Goal: Task Accomplishment & Management: Complete application form

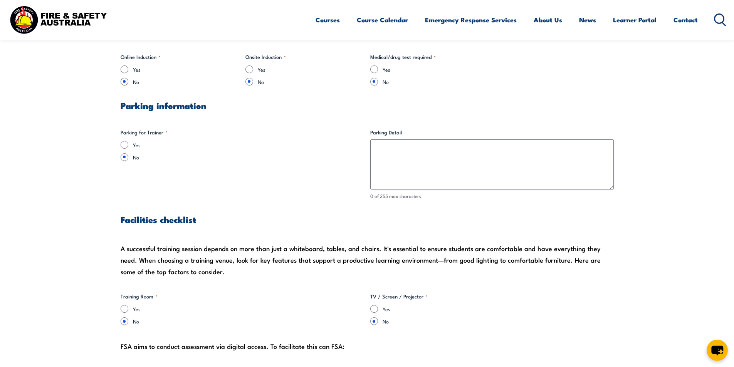
scroll to position [424, 0]
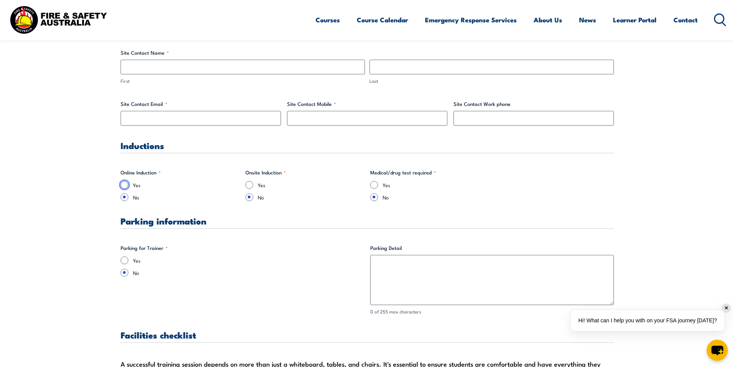
click at [127, 184] on input "Yes" at bounding box center [125, 185] width 8 height 8
radio input "true"
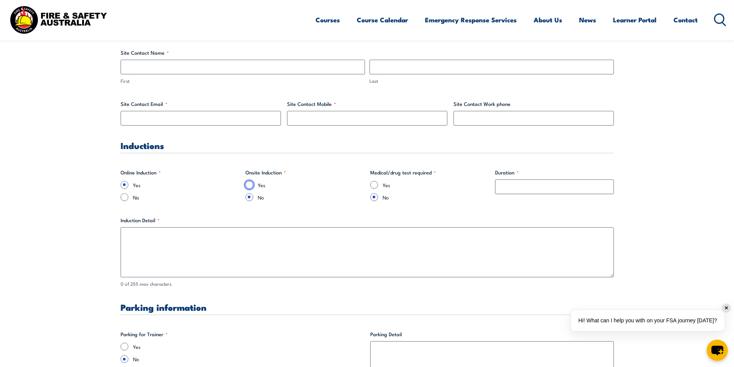
click at [248, 188] on input "Yes" at bounding box center [249, 185] width 8 height 8
radio input "true"
click at [251, 200] on input "No" at bounding box center [249, 197] width 8 height 8
radio input "true"
click at [527, 188] on input "Duration *" at bounding box center [554, 186] width 119 height 15
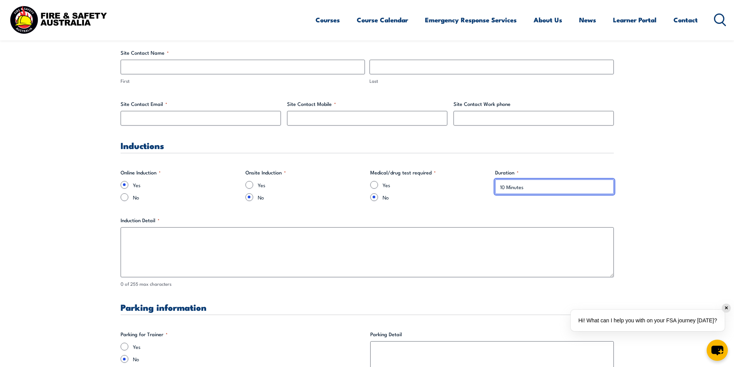
type input "10 Minutes"
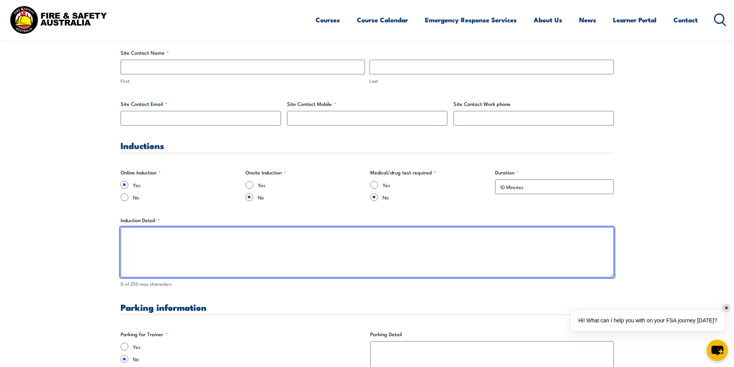
click at [318, 251] on textarea "Induction Detail *" at bounding box center [367, 252] width 493 height 50
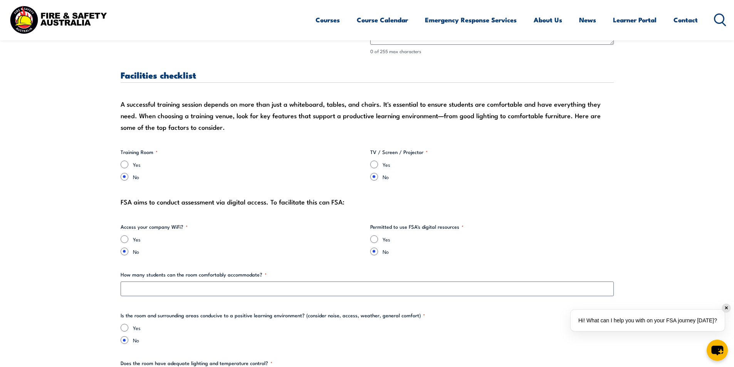
scroll to position [655, 0]
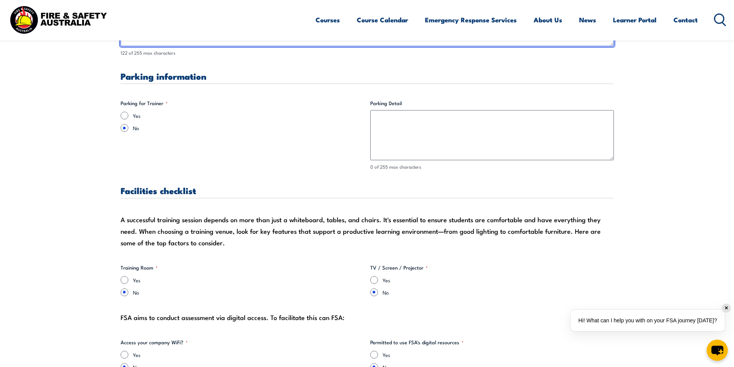
type textarea "Can be done before arrival, in own time We require trainers full name, email ad…"
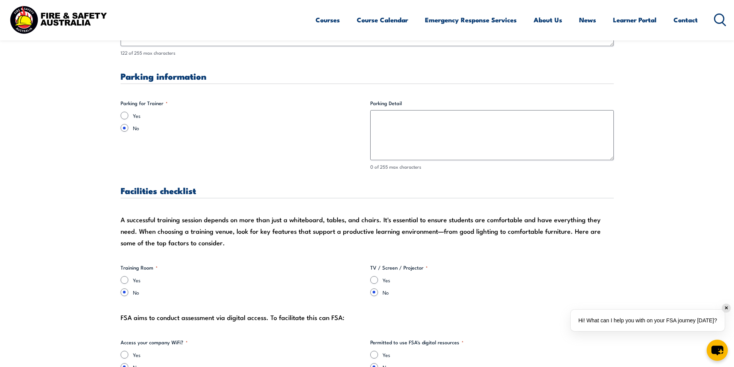
click at [127, 118] on div "Yes" at bounding box center [242, 116] width 243 height 8
click at [123, 114] on input "Yes" at bounding box center [125, 116] width 8 height 8
radio input "true"
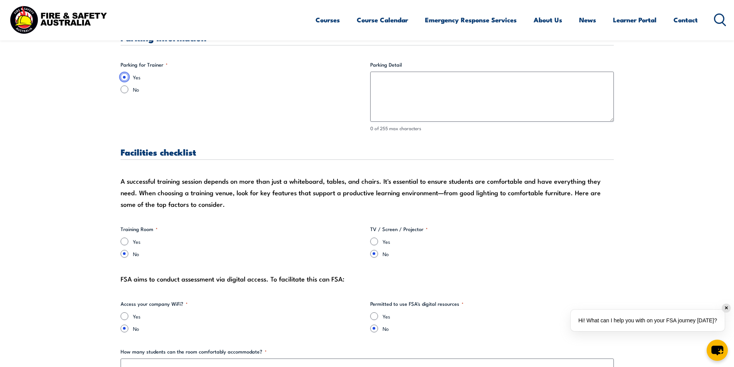
scroll to position [770, 0]
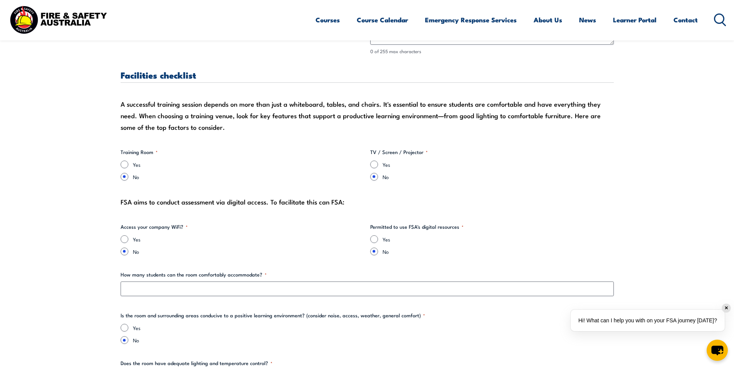
click at [134, 163] on label "Yes" at bounding box center [248, 165] width 231 height 8
click at [128, 163] on input "Yes" at bounding box center [125, 165] width 8 height 8
radio input "true"
click at [375, 163] on input "Yes" at bounding box center [374, 165] width 8 height 8
radio input "true"
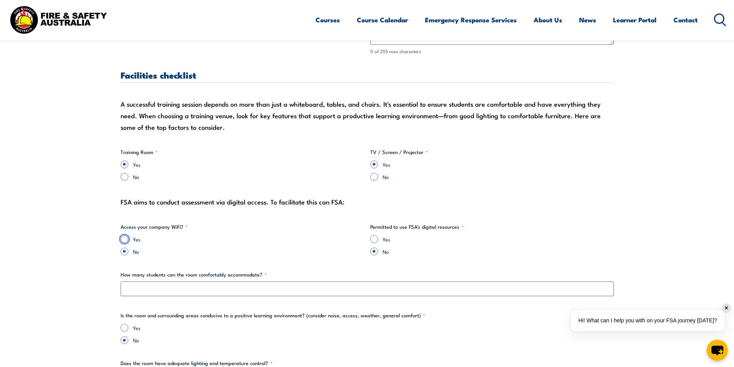
click at [127, 240] on input "Yes" at bounding box center [125, 239] width 8 height 8
radio input "true"
click at [374, 240] on input "Yes" at bounding box center [374, 239] width 8 height 8
radio input "true"
click at [126, 253] on input "No" at bounding box center [125, 252] width 8 height 8
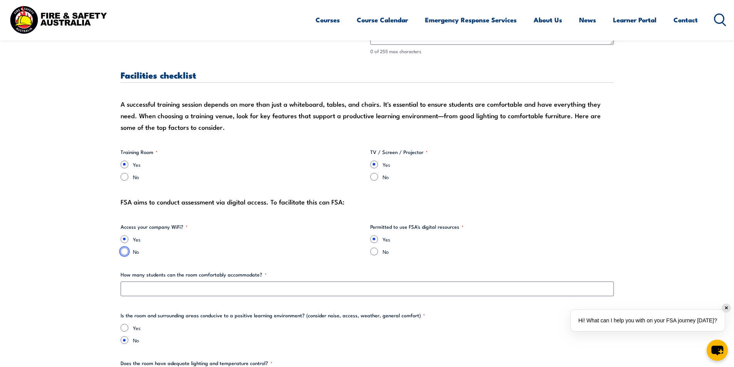
radio input "true"
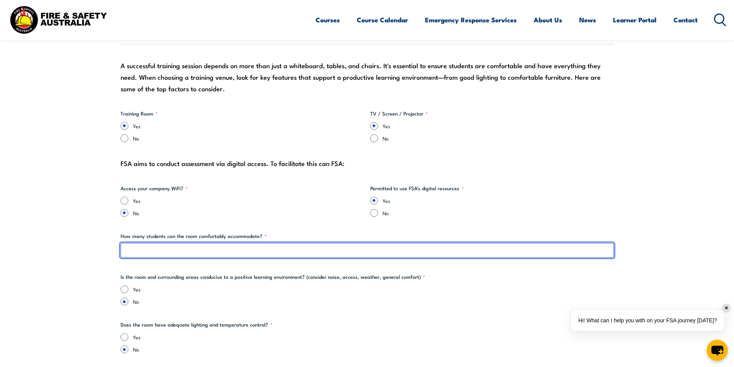
click at [352, 253] on input "How many students can the room comfortably accommodate? *" at bounding box center [367, 250] width 493 height 15
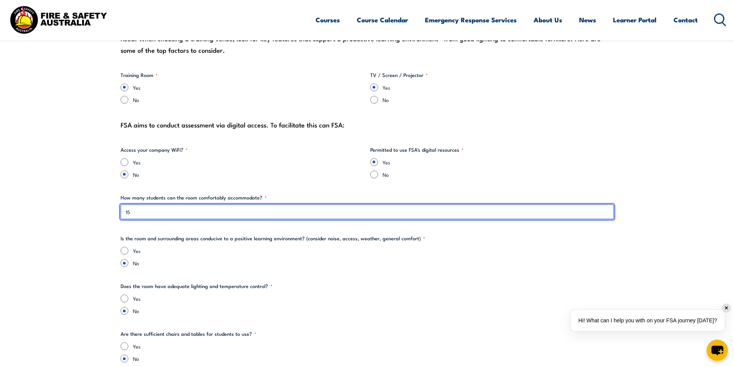
scroll to position [886, 0]
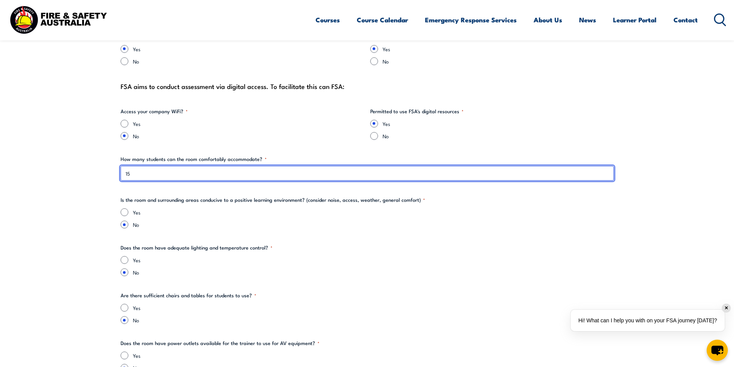
type input "15"
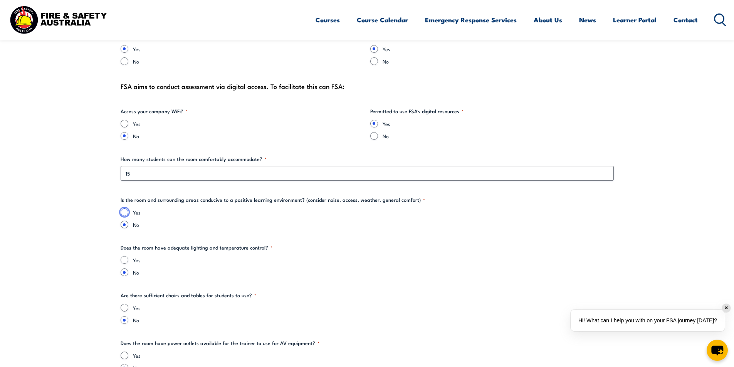
click at [125, 213] on input "Yes" at bounding box center [125, 212] width 8 height 8
radio input "true"
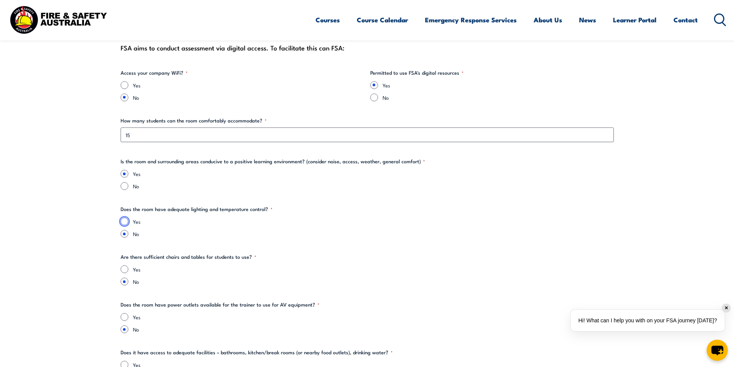
click at [124, 222] on input "Yes" at bounding box center [125, 222] width 8 height 8
radio input "true"
click at [127, 268] on input "Yes" at bounding box center [125, 269] width 8 height 8
radio input "true"
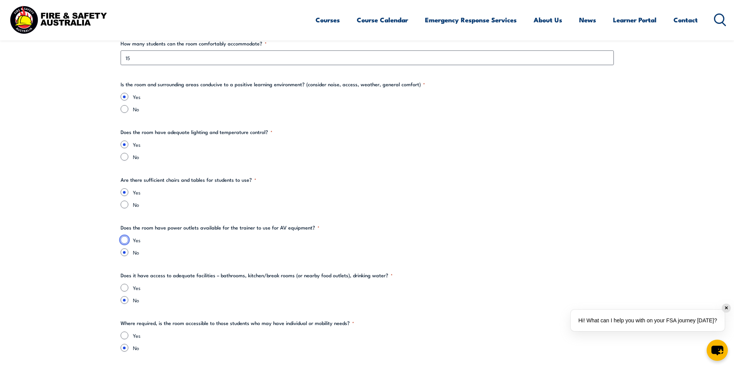
click at [126, 239] on input "Yes" at bounding box center [125, 240] width 8 height 8
radio input "true"
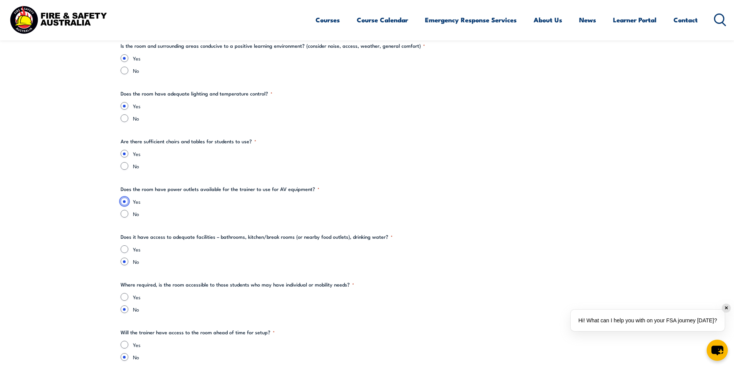
scroll to position [1078, 0]
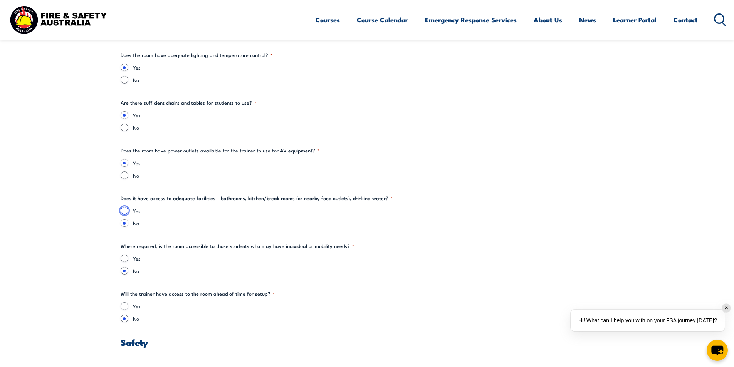
click at [125, 213] on input "Yes" at bounding box center [125, 211] width 8 height 8
radio input "true"
click at [126, 260] on input "Yes" at bounding box center [125, 259] width 8 height 8
radio input "true"
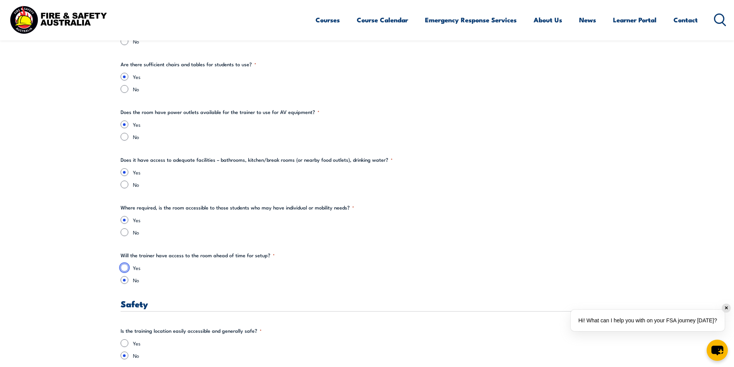
click at [122, 269] on input "Yes" at bounding box center [125, 268] width 8 height 8
radio input "true"
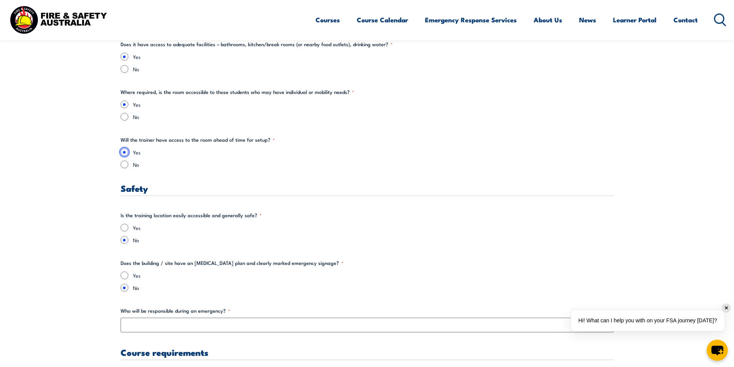
scroll to position [1271, 0]
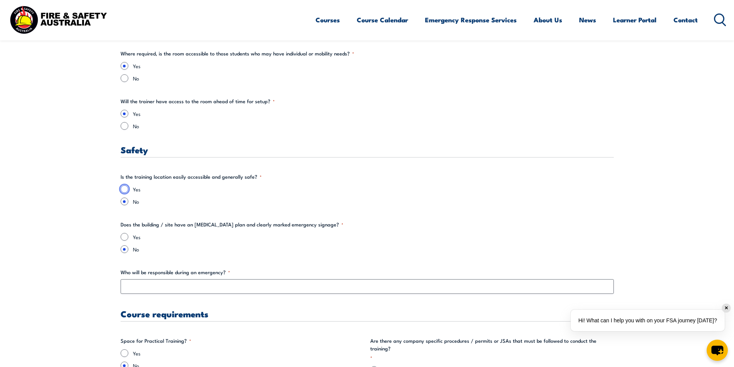
click at [124, 192] on input "Yes" at bounding box center [125, 189] width 8 height 8
radio input "true"
click at [125, 237] on input "Yes" at bounding box center [125, 237] width 8 height 8
radio input "true"
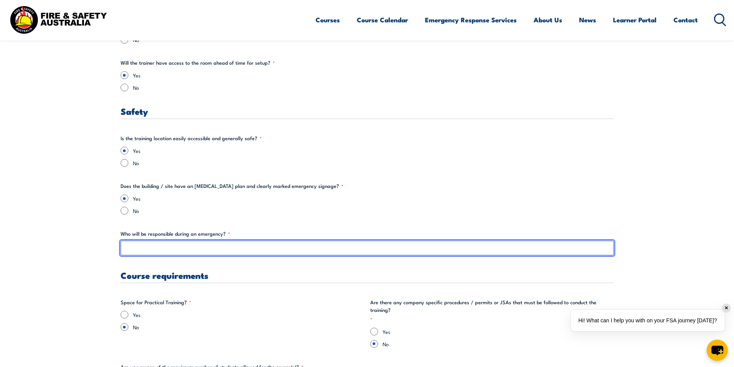
click at [131, 248] on input "Who will be responsible during an emergency? *" at bounding box center [367, 248] width 493 height 15
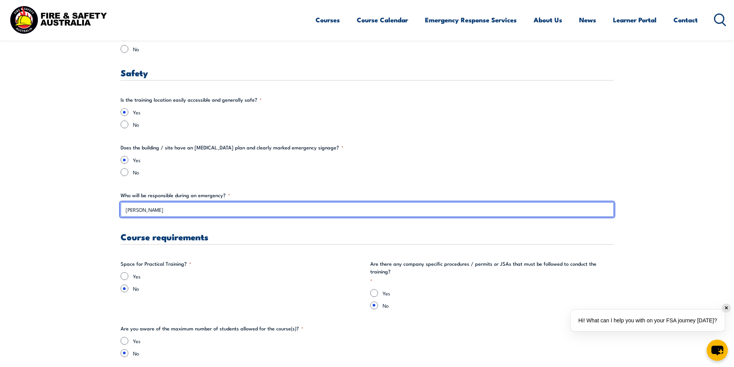
scroll to position [1386, 0]
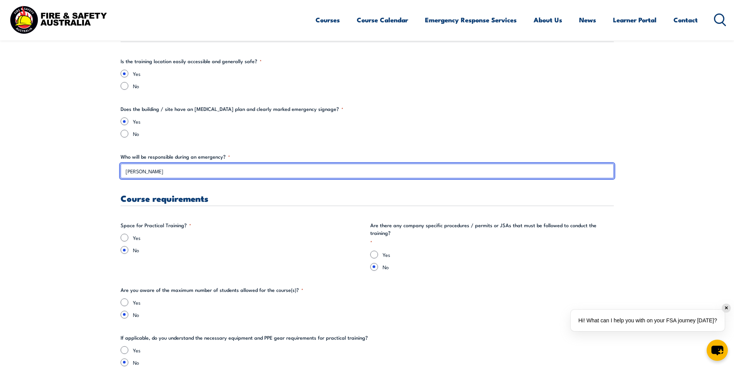
type input "[PERSON_NAME]"
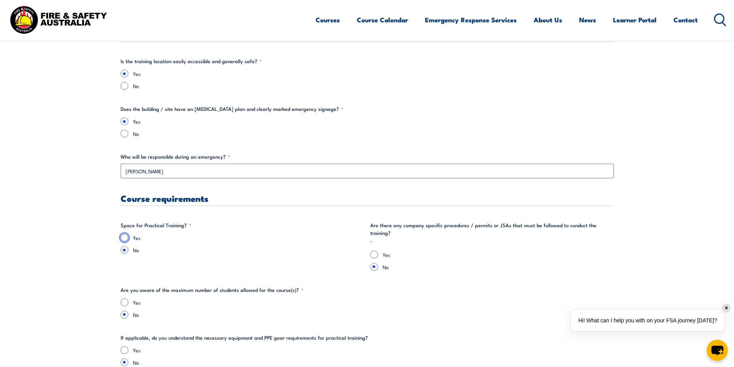
click at [127, 237] on input "Yes" at bounding box center [125, 238] width 8 height 8
radio input "true"
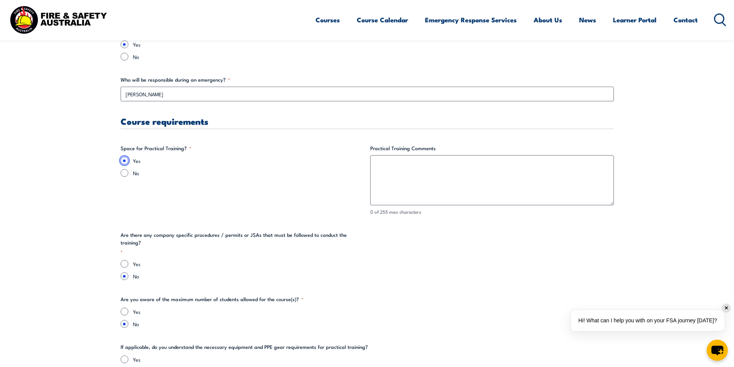
scroll to position [1540, 0]
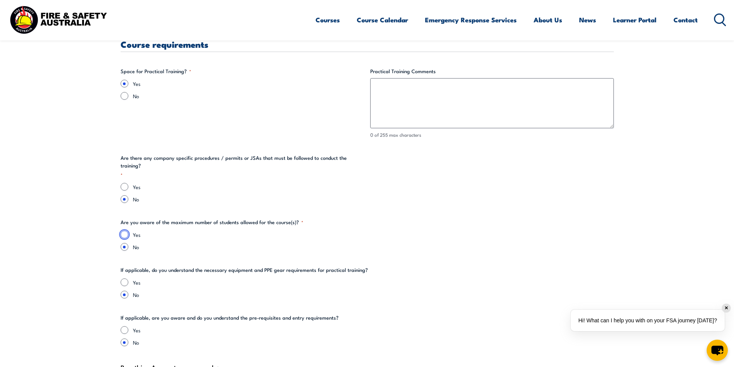
click at [124, 231] on input "Yes" at bounding box center [125, 235] width 8 height 8
radio input "true"
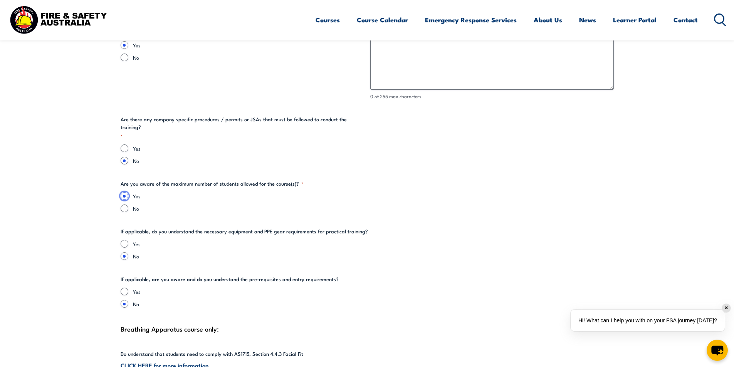
scroll to position [1617, 0]
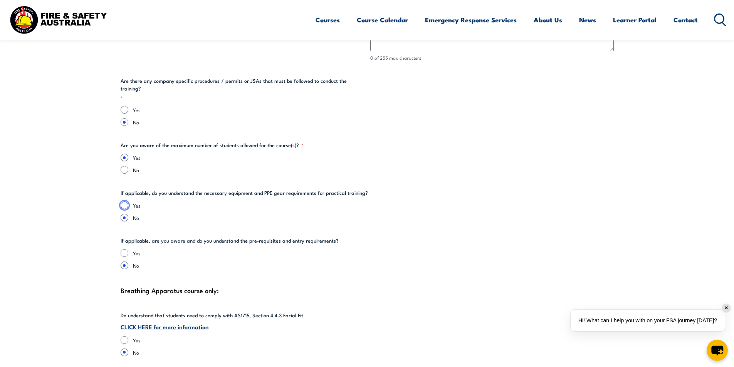
click at [126, 201] on input "Yes" at bounding box center [125, 205] width 8 height 8
radio input "true"
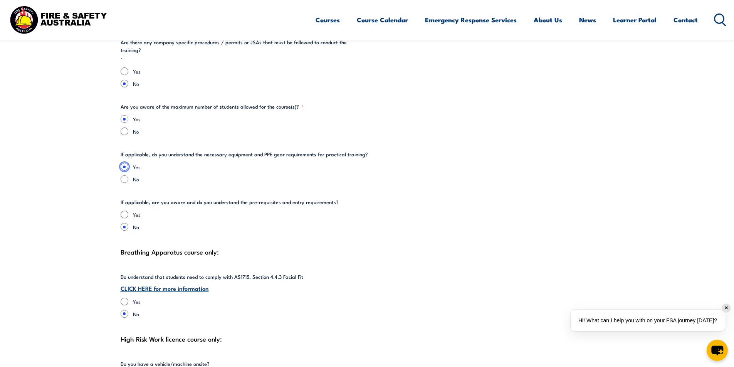
scroll to position [1694, 0]
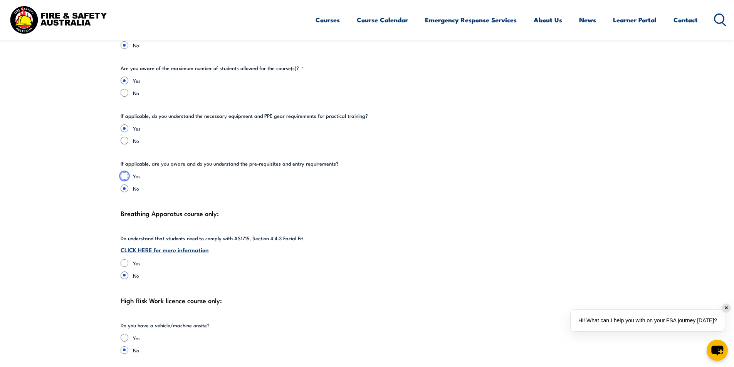
click at [124, 172] on input "Yes" at bounding box center [125, 176] width 8 height 8
radio input "true"
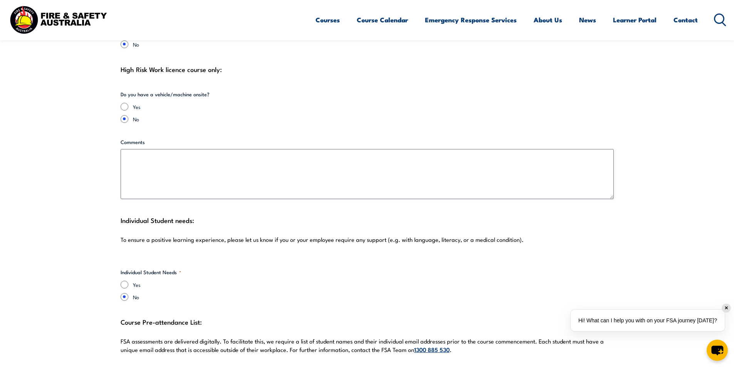
scroll to position [1964, 0]
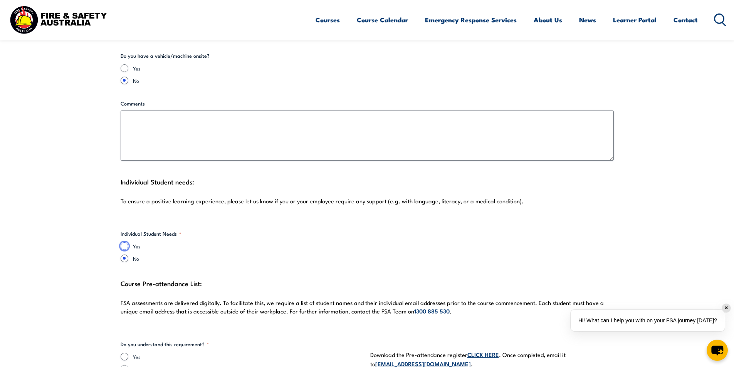
click at [124, 242] on input "Yes" at bounding box center [125, 246] width 8 height 8
radio input "true"
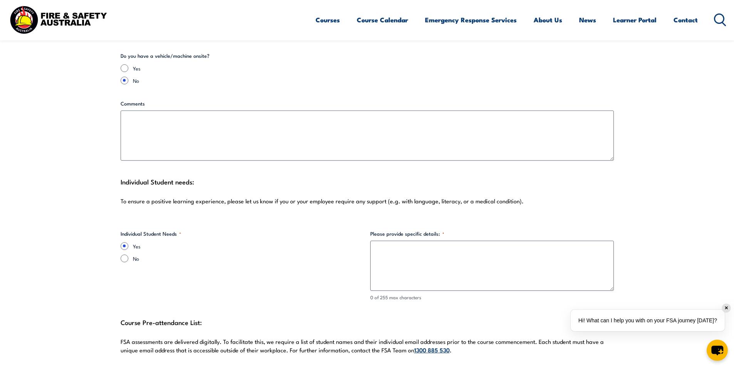
click at [123, 255] on fieldset "Individual Student Needs * Yes No" at bounding box center [242, 265] width 243 height 71
click at [124, 255] on input "No" at bounding box center [125, 259] width 8 height 8
radio input "true"
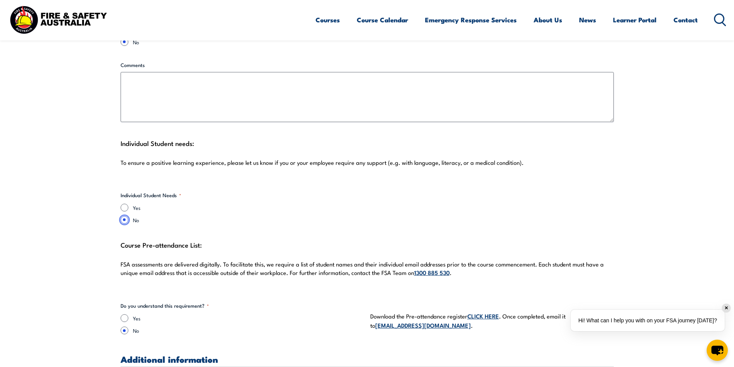
scroll to position [2041, 0]
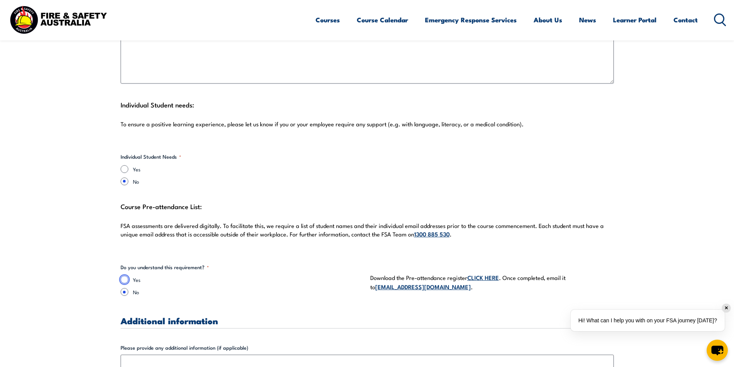
click at [124, 276] on input "Yes" at bounding box center [125, 280] width 8 height 8
radio input "true"
click at [486, 273] on link "CLICK HERE" at bounding box center [483, 277] width 32 height 8
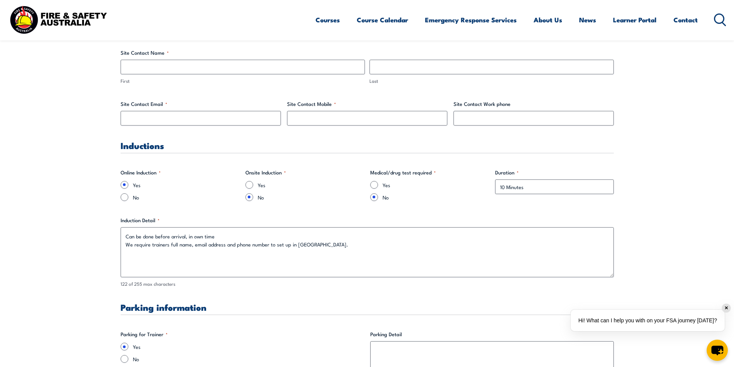
scroll to position [231, 0]
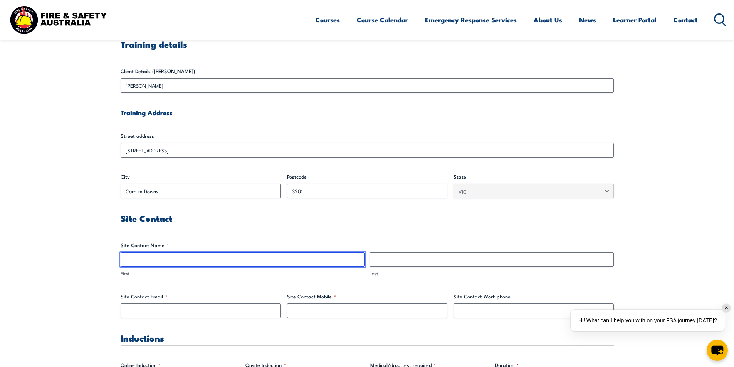
click at [163, 258] on input "First" at bounding box center [243, 259] width 244 height 15
type input "Ben"
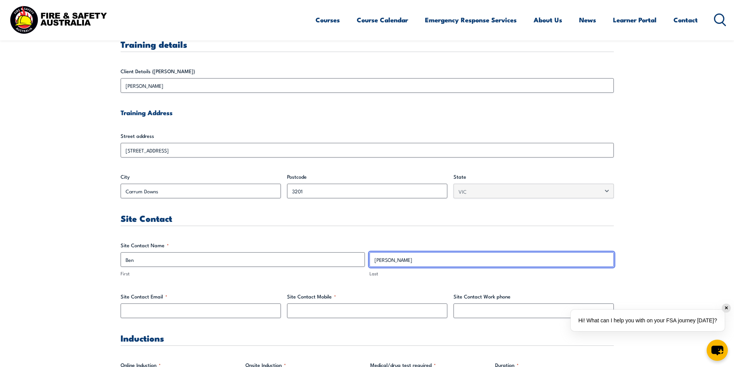
type input "[PERSON_NAME]"
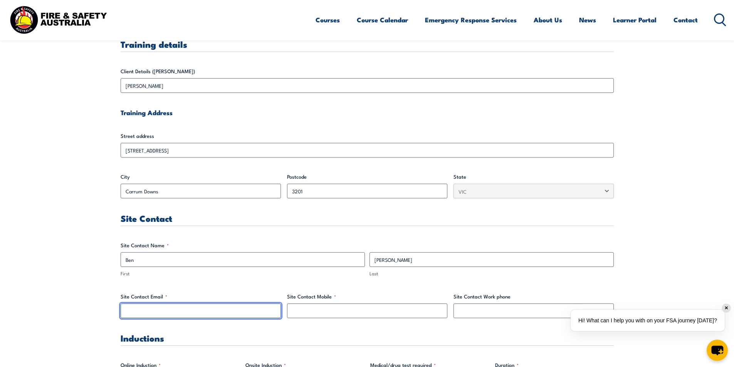
click at [149, 304] on input "Site Contact Email *" at bounding box center [201, 310] width 160 height 15
type input "[EMAIL_ADDRESS][PERSON_NAME][DOMAIN_NAME]"
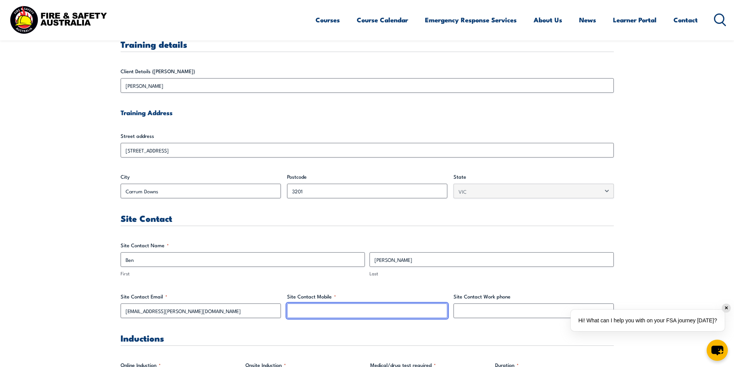
click at [318, 310] on input "Site Contact Mobile *" at bounding box center [367, 310] width 160 height 15
type input "0456 799 211"
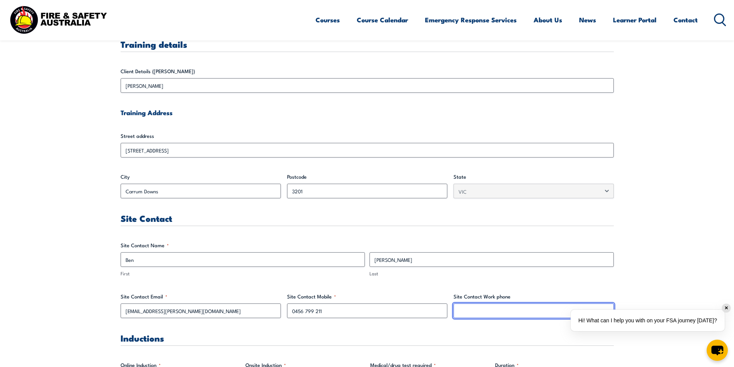
click at [486, 309] on input "Site Contact Work phone" at bounding box center [533, 310] width 160 height 15
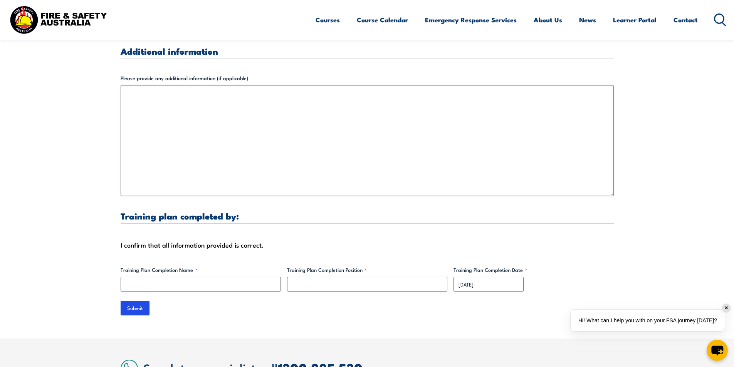
scroll to position [2426, 0]
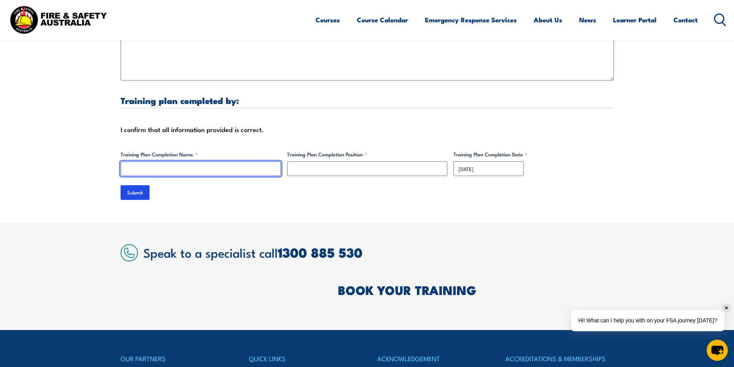
click at [188, 164] on input "Training Plan Completion Name *" at bounding box center [201, 168] width 160 height 15
type input "[PERSON_NAME]"
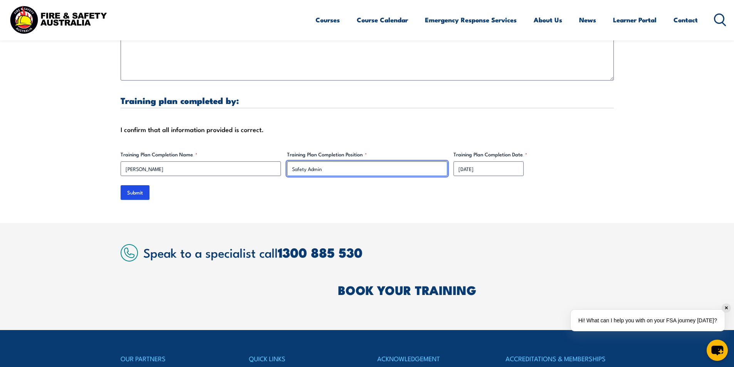
type input "Safety Admin"
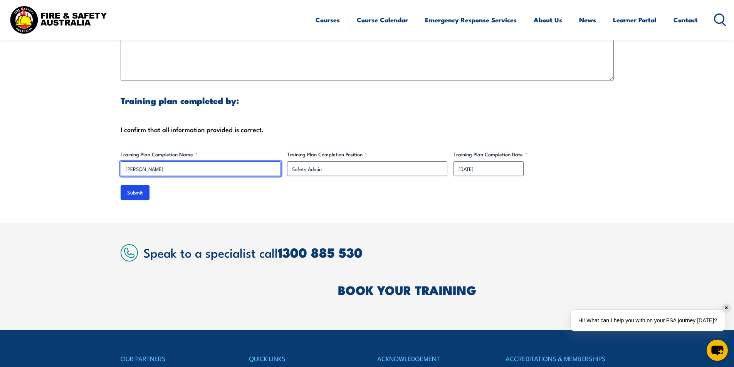
click at [153, 166] on input "[PERSON_NAME]" at bounding box center [201, 168] width 160 height 15
type input "[PERSON_NAME]"
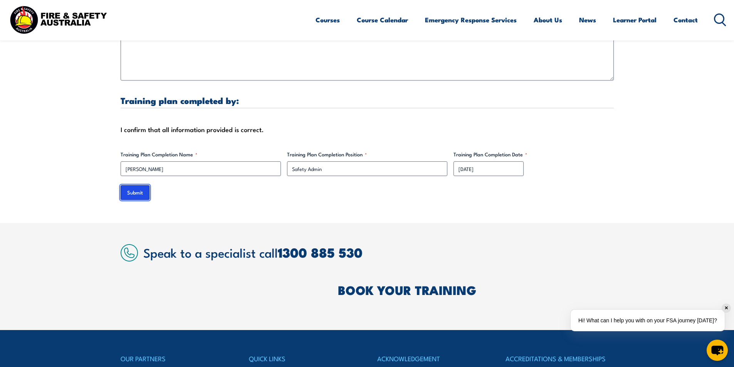
click at [141, 185] on input "Submit" at bounding box center [135, 192] width 29 height 15
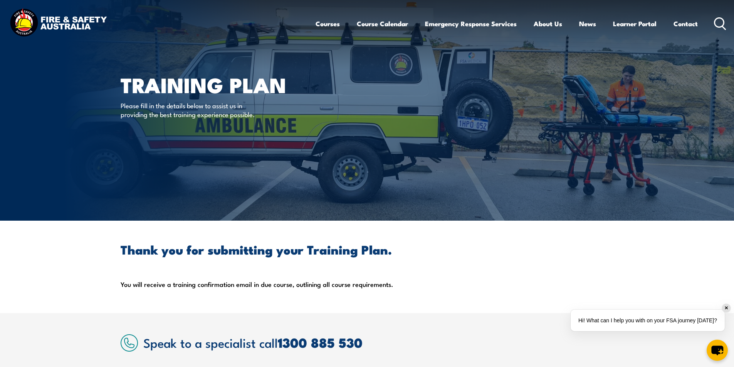
scroll to position [77, 0]
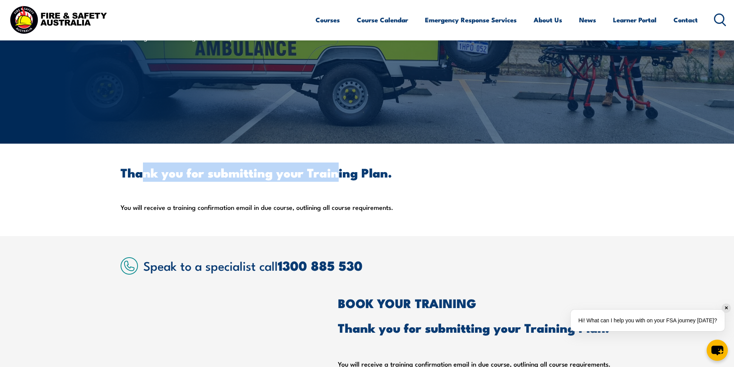
drag, startPoint x: 141, startPoint y: 175, endPoint x: 335, endPoint y: 177, distance: 194.1
click at [335, 177] on h2 "Thank you for submitting your Training Plan." at bounding box center [367, 172] width 493 height 11
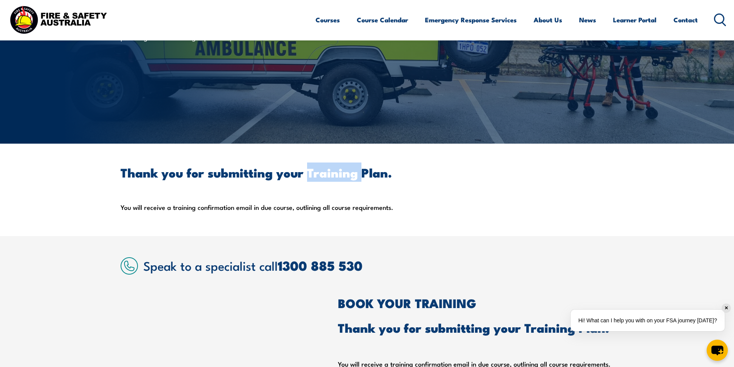
click at [335, 177] on h2 "Thank you for submitting your Training Plan." at bounding box center [367, 172] width 493 height 11
click at [367, 178] on h2 "Thank you for submitting your Training Plan." at bounding box center [367, 172] width 493 height 11
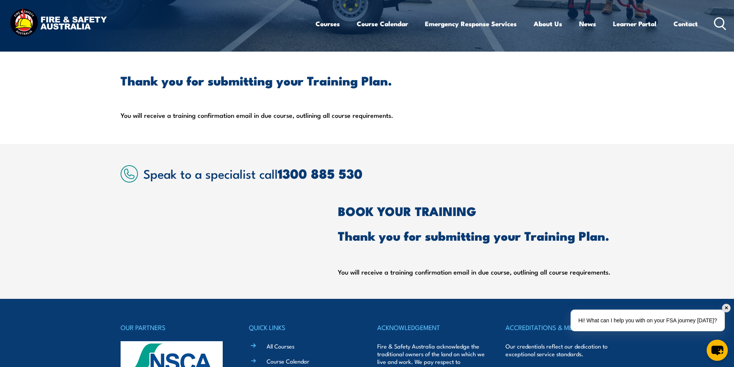
scroll to position [0, 0]
